Goal: Check status: Check status

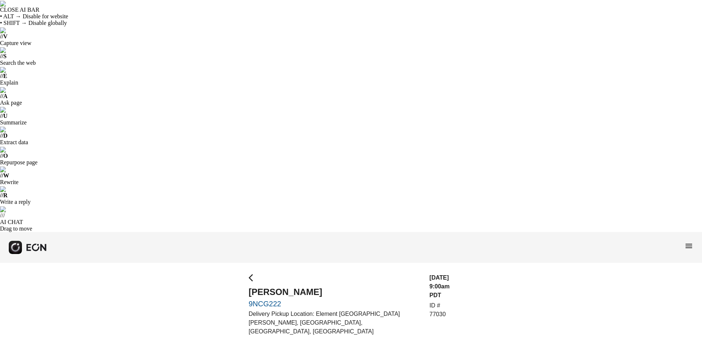
click at [690, 241] on span "menu" at bounding box center [688, 245] width 9 height 9
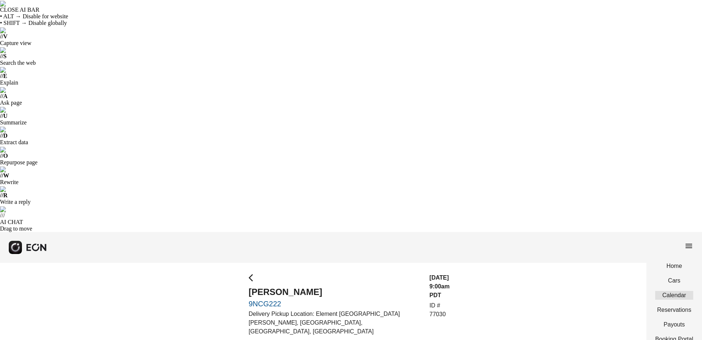
click at [669, 291] on link "Calendar" at bounding box center [674, 295] width 38 height 9
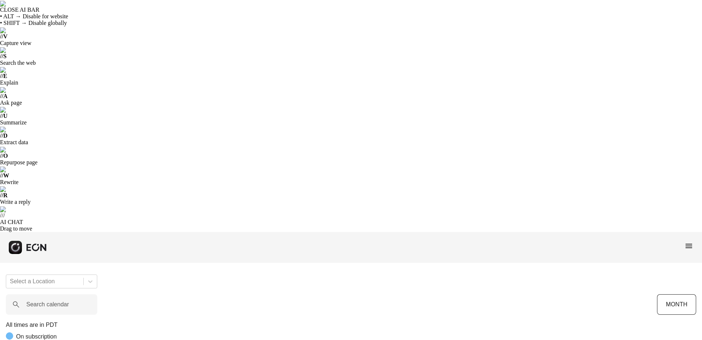
scroll to position [0, 121]
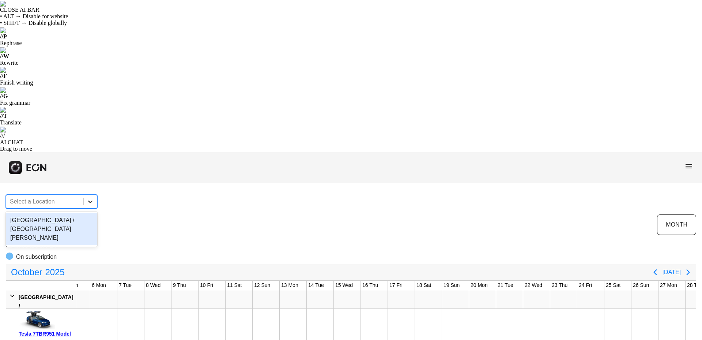
click at [90, 198] on icon at bounding box center [90, 201] width 7 height 7
click at [74, 213] on div "[GEOGRAPHIC_DATA] / [GEOGRAPHIC_DATA][PERSON_NAME]" at bounding box center [51, 229] width 91 height 32
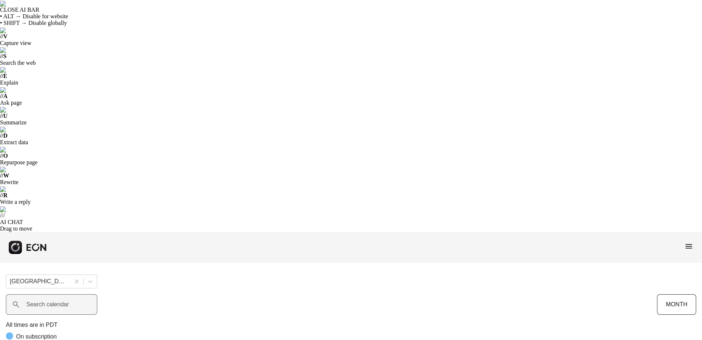
click at [66, 300] on label "Search calendar" at bounding box center [47, 304] width 43 height 9
click at [66, 294] on calendar "Search calendar" at bounding box center [51, 304] width 91 height 20
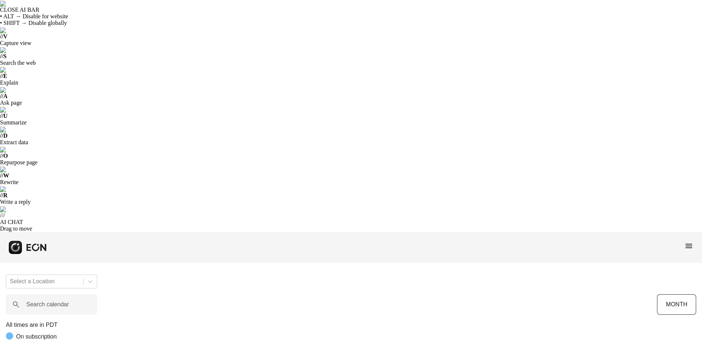
click at [218, 268] on div "Select a Location Search calendar MONTH All times are in PDT On subscription Lo…" at bounding box center [351, 341] width 702 height 147
